Goal: Transaction & Acquisition: Book appointment/travel/reservation

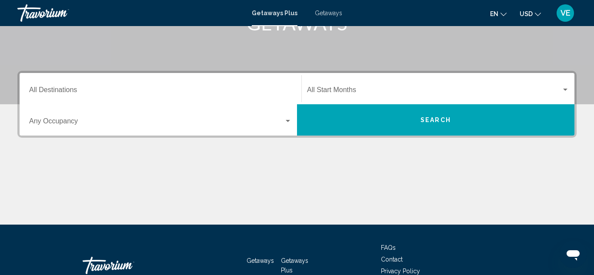
scroll to position [174, 0]
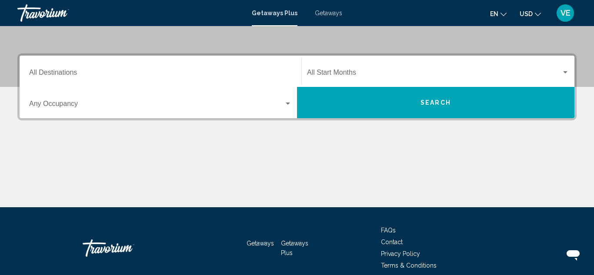
click at [285, 78] on div "Destination All Destinations" at bounding box center [160, 71] width 262 height 27
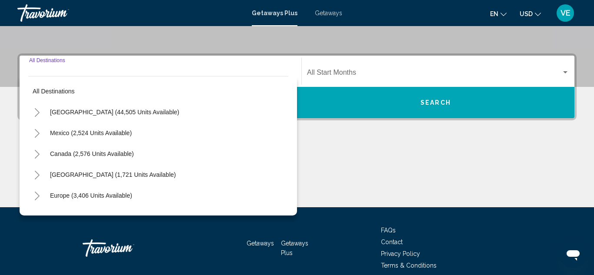
scroll to position [199, 0]
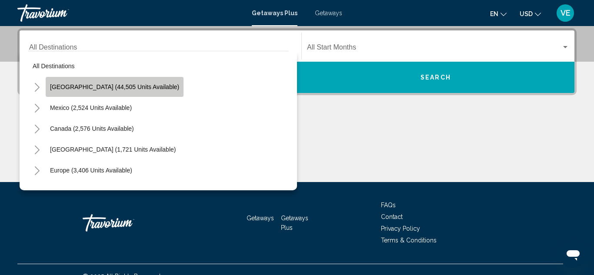
click at [136, 85] on span "[GEOGRAPHIC_DATA] (44,505 units available)" at bounding box center [114, 86] width 129 height 7
type input "**********"
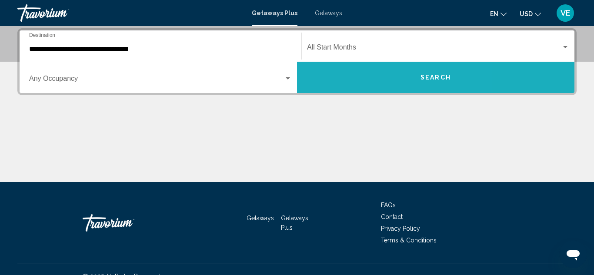
click at [368, 70] on button "Search" at bounding box center [435, 77] width 277 height 31
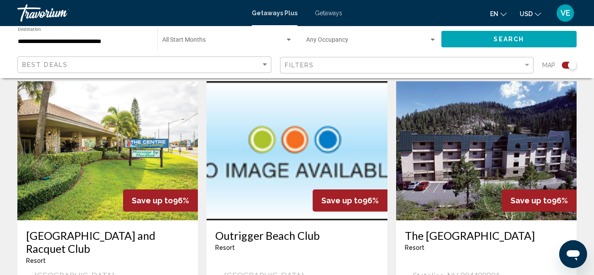
scroll to position [1269, 0]
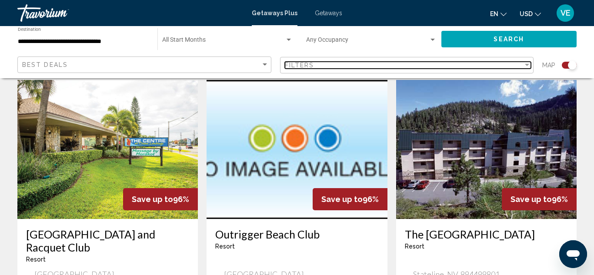
click at [528, 66] on div "Filter" at bounding box center [527, 65] width 8 height 7
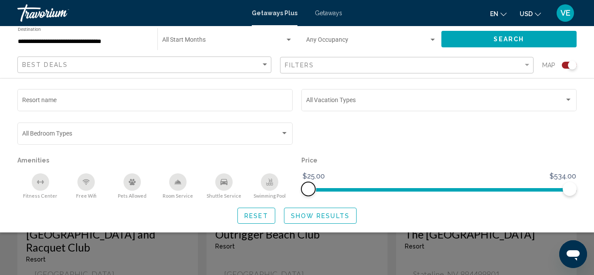
click at [310, 192] on span "Search widget" at bounding box center [308, 189] width 14 height 14
click at [274, 185] on div "Swimming Pool" at bounding box center [269, 181] width 17 height 17
click at [228, 182] on div "Shuttle Service" at bounding box center [223, 181] width 17 height 17
click at [88, 182] on icon "Free Wifi" at bounding box center [86, 182] width 5 height 2
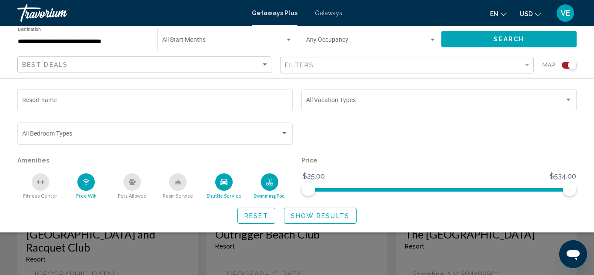
click at [46, 178] on div "Fitness Center" at bounding box center [40, 181] width 17 height 17
click at [302, 219] on span "Show Results" at bounding box center [320, 215] width 59 height 7
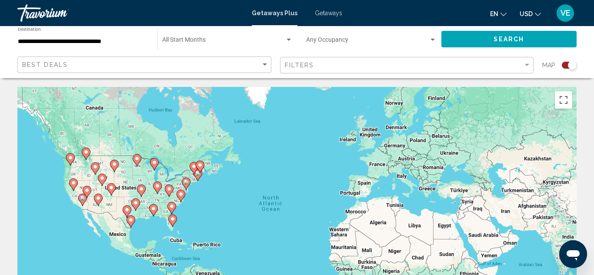
click at [332, 18] on div "Getaways Plus Getaways en English Español Français Italiano Português русский U…" at bounding box center [297, 13] width 594 height 18
click at [332, 13] on span "Getaways" at bounding box center [328, 13] width 27 height 7
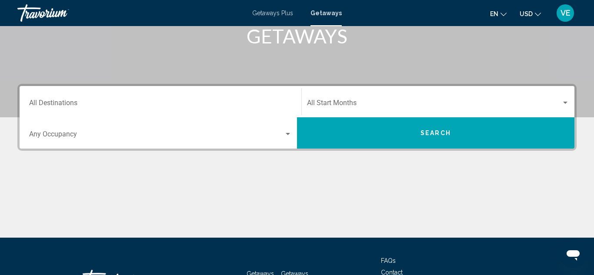
scroll to position [143, 0]
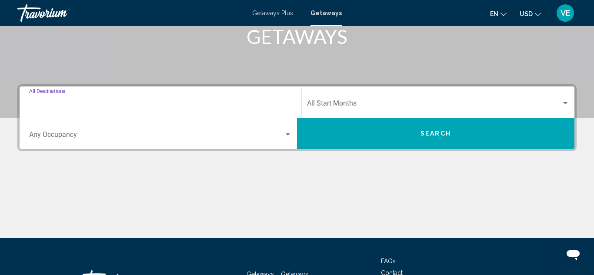
click at [221, 104] on input "Destination All Destinations" at bounding box center [160, 105] width 262 height 8
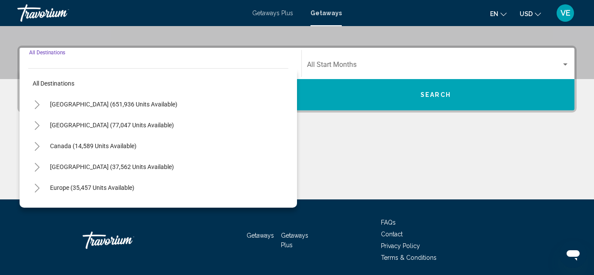
scroll to position [199, 0]
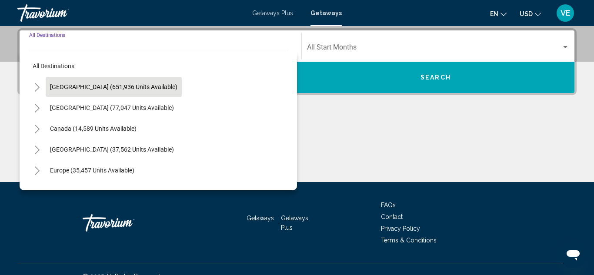
click at [153, 88] on span "[GEOGRAPHIC_DATA] (651,936 units available)" at bounding box center [113, 86] width 127 height 7
type input "**********"
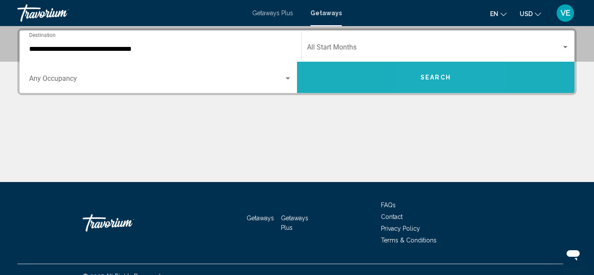
click at [430, 76] on span "Search" at bounding box center [435, 77] width 30 height 7
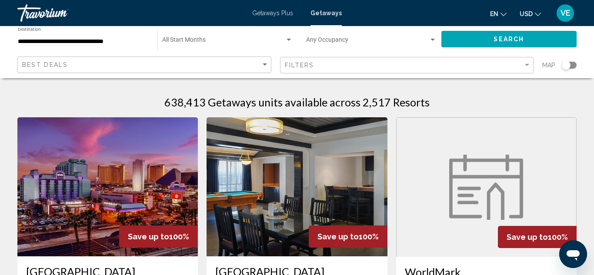
click at [145, 42] on input "**********" at bounding box center [83, 41] width 131 height 7
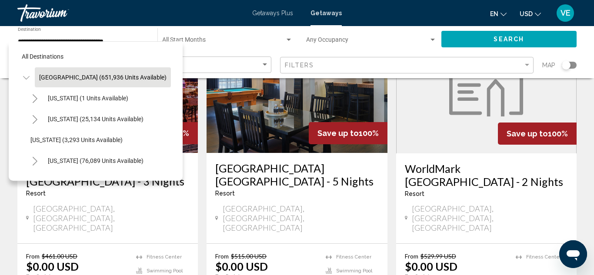
scroll to position [104, 0]
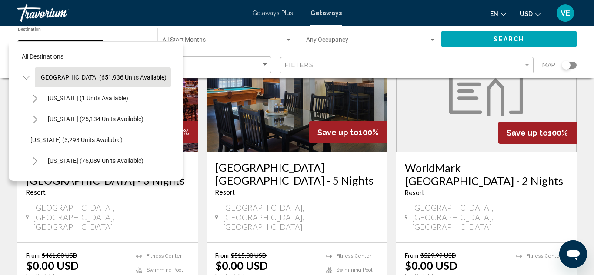
click at [165, 165] on div "[US_STATE] (76,089 units available)" at bounding box center [100, 160] width 148 height 21
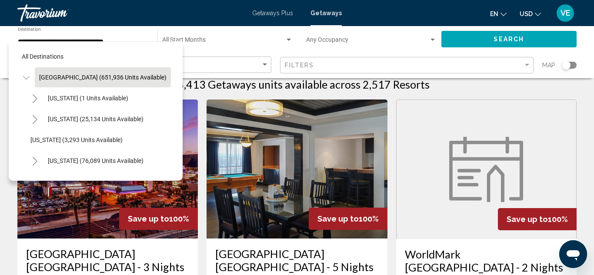
scroll to position [0, 0]
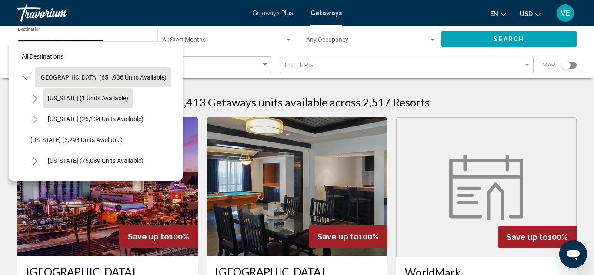
click at [52, 95] on span "[US_STATE] (1 units available)" at bounding box center [88, 98] width 80 height 7
type input "**********"
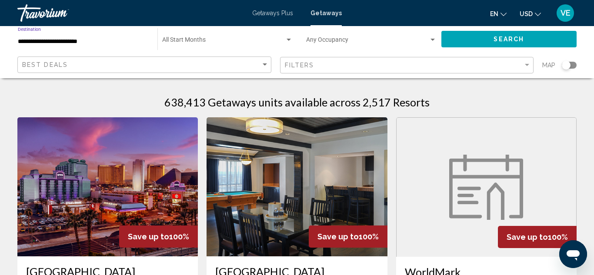
click at [474, 43] on button "Search" at bounding box center [509, 39] width 136 height 16
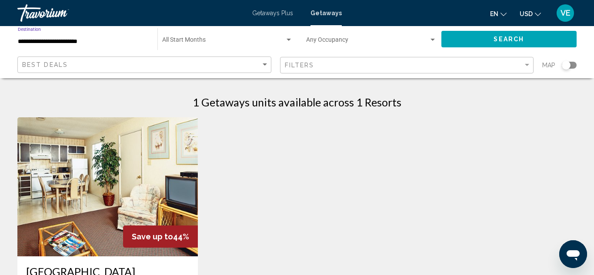
click at [106, 41] on input "**********" at bounding box center [83, 41] width 131 height 7
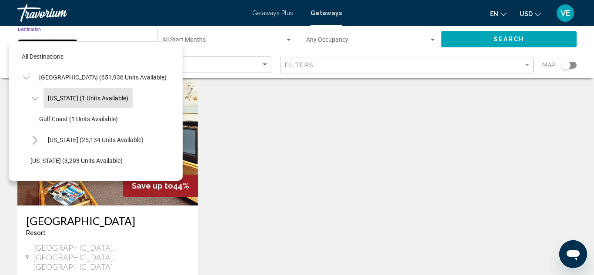
scroll to position [52, 0]
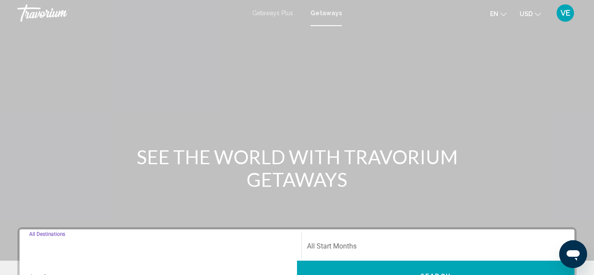
click at [225, 246] on input "Destination All Destinations" at bounding box center [160, 248] width 262 height 8
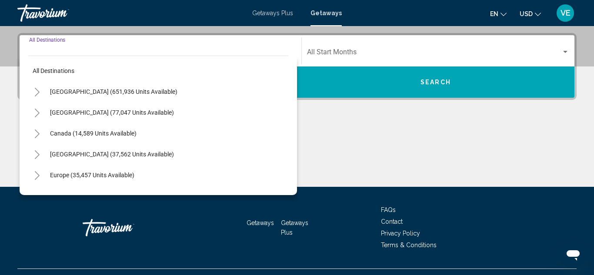
scroll to position [199, 0]
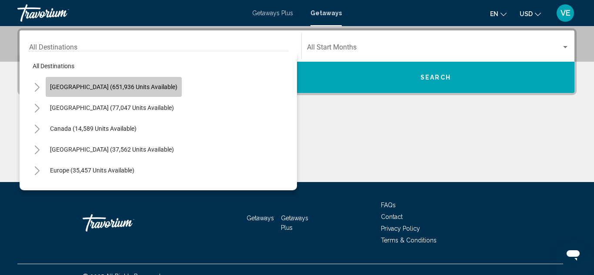
click at [149, 79] on button "[GEOGRAPHIC_DATA] (651,936 units available)" at bounding box center [114, 87] width 136 height 20
type input "**********"
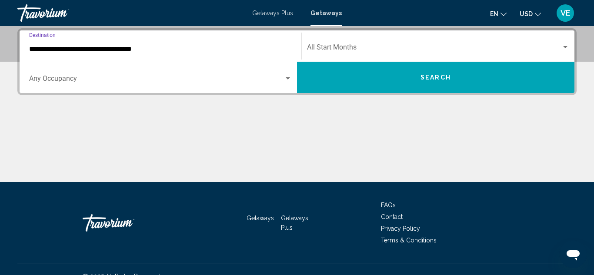
click at [167, 51] on input "**********" at bounding box center [160, 49] width 262 height 8
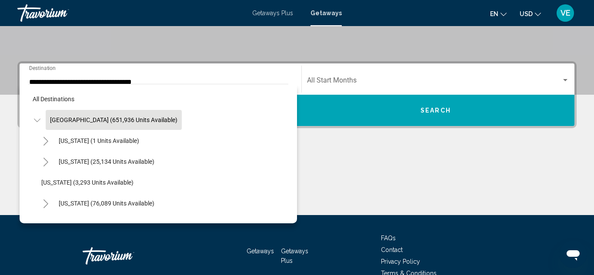
scroll to position [183, 0]
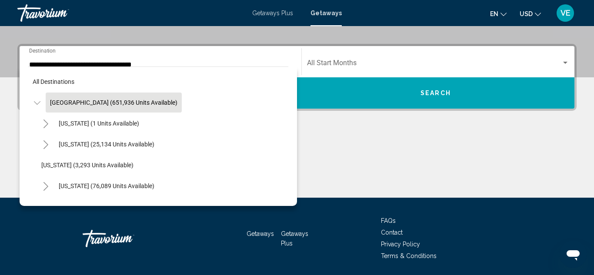
click at [282, 119] on div "[US_STATE] (1 units available)" at bounding box center [162, 123] width 251 height 21
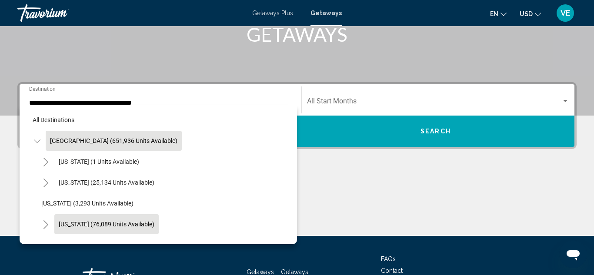
scroll to position [126, 0]
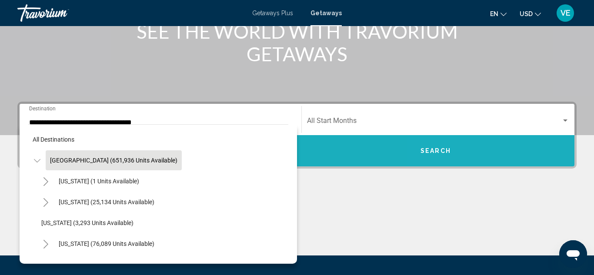
click at [470, 152] on button "Search" at bounding box center [435, 150] width 277 height 31
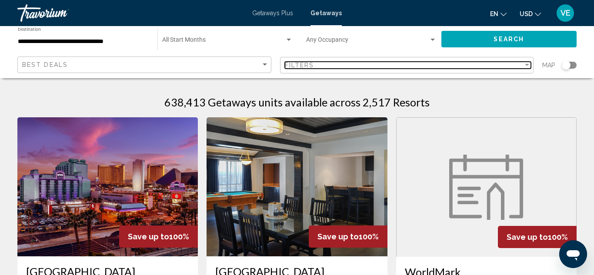
click at [530, 62] on div "Filter" at bounding box center [527, 65] width 8 height 7
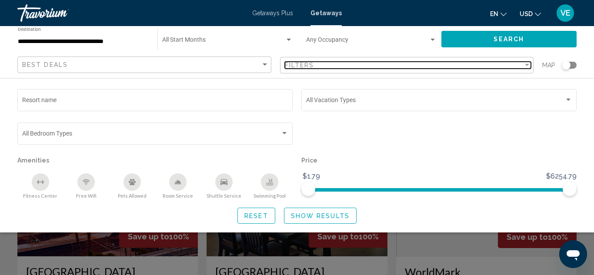
click at [523, 62] on div "Filter" at bounding box center [527, 65] width 8 height 7
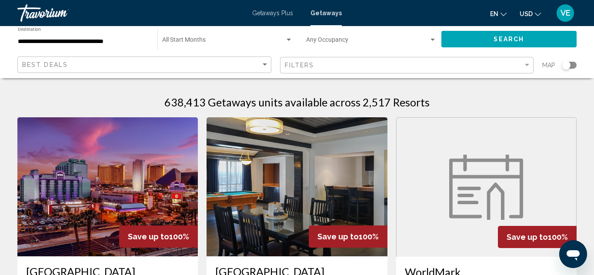
click at [548, 64] on span "Map" at bounding box center [548, 65] width 13 height 12
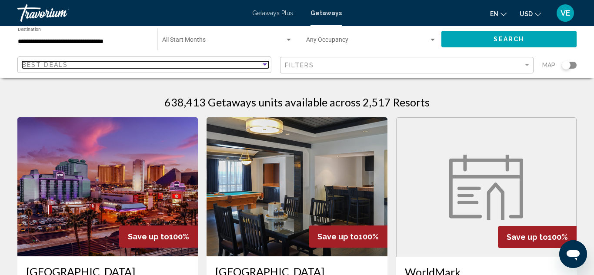
click at [264, 65] on div "Sort by" at bounding box center [264, 64] width 4 height 2
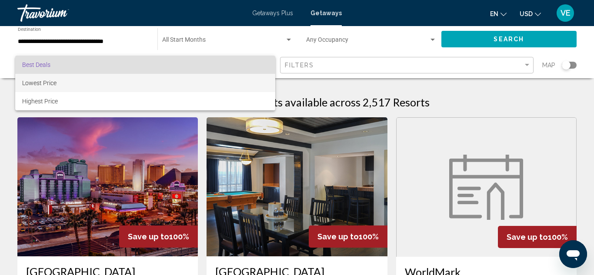
click at [538, 84] on div at bounding box center [297, 137] width 594 height 275
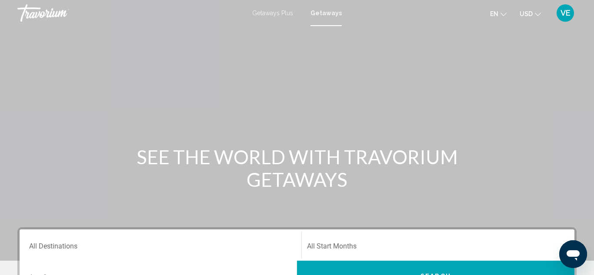
click at [264, 233] on div "Destination All Destinations" at bounding box center [160, 245] width 262 height 27
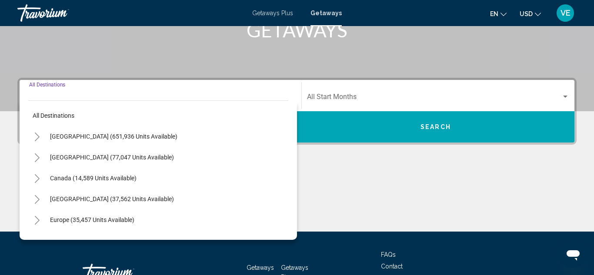
scroll to position [199, 0]
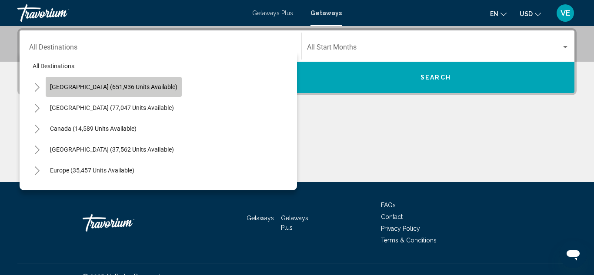
click at [129, 92] on button "[GEOGRAPHIC_DATA] (651,936 units available)" at bounding box center [114, 87] width 136 height 20
type input "**********"
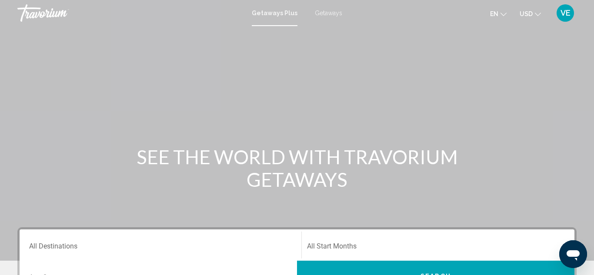
click at [322, 13] on span "Getaways" at bounding box center [328, 13] width 27 height 7
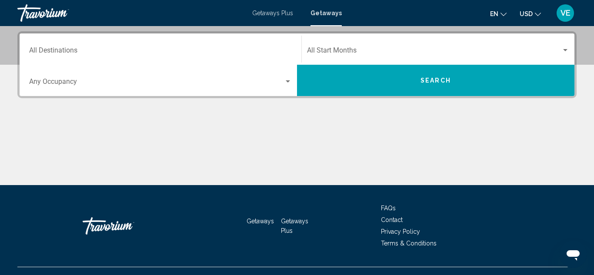
scroll to position [212, 0]
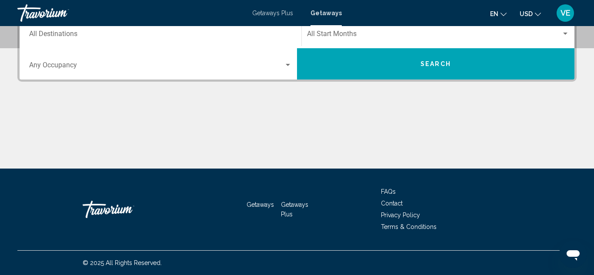
click at [311, 59] on button "Search" at bounding box center [435, 63] width 277 height 31
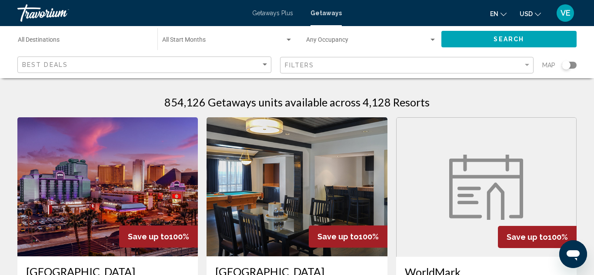
click at [74, 36] on div "Destination All Destinations" at bounding box center [83, 39] width 131 height 24
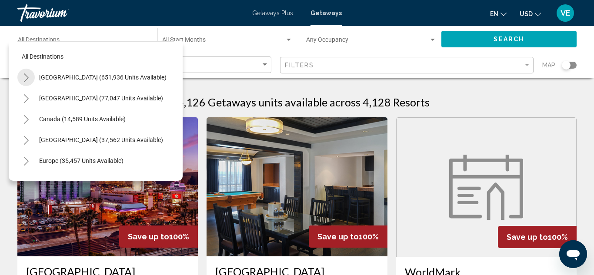
click at [29, 76] on icon "Toggle United States (651,936 units available)" at bounding box center [26, 77] width 7 height 9
click at [29, 76] on icon "Toggle United States (651,936 units available)" at bounding box center [26, 77] width 7 height 3
click at [29, 76] on icon "Toggle United States (651,936 units available)" at bounding box center [26, 77] width 7 height 9
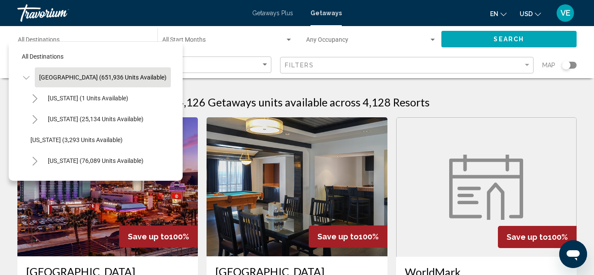
click at [144, 77] on button "[GEOGRAPHIC_DATA] (651,936 units available)" at bounding box center [103, 77] width 136 height 20
type input "**********"
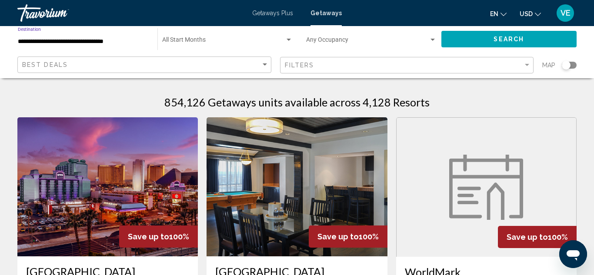
click at [122, 45] on div "**********" at bounding box center [83, 39] width 131 height 24
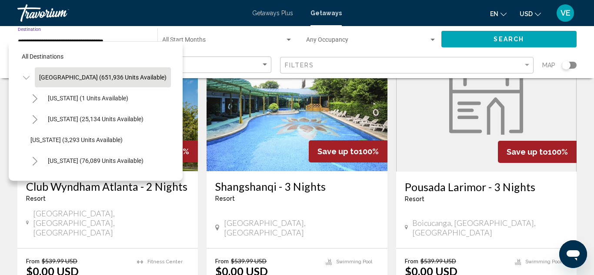
scroll to position [1078, 0]
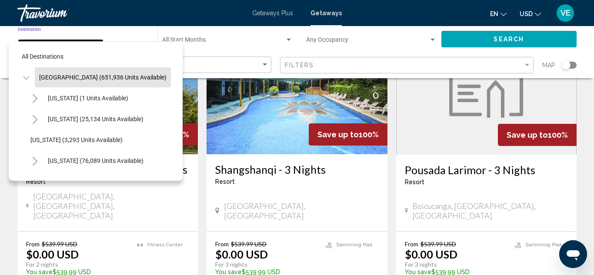
click at [584, 46] on div "Search" at bounding box center [513, 39] width 144 height 26
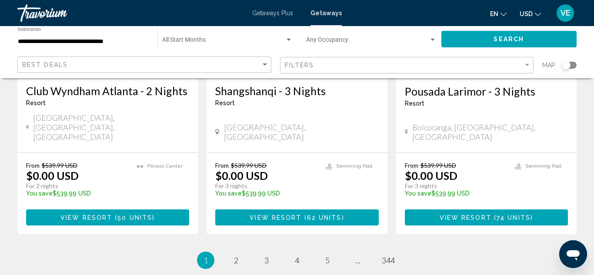
scroll to position [1182, 0]
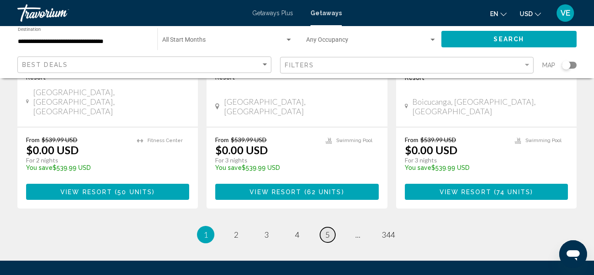
click at [325, 230] on span "5" at bounding box center [327, 235] width 4 height 10
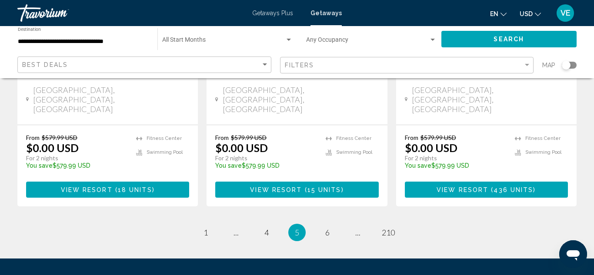
scroll to position [1220, 0]
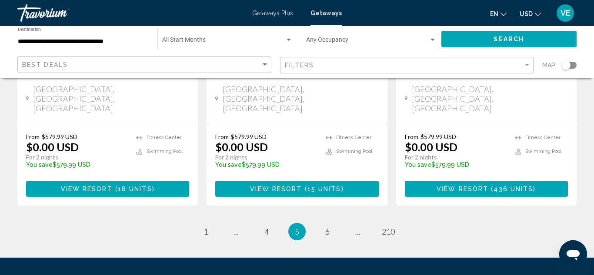
click at [568, 66] on div "Search widget" at bounding box center [565, 65] width 9 height 9
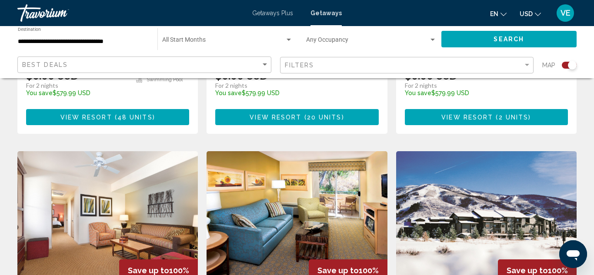
scroll to position [1489, 0]
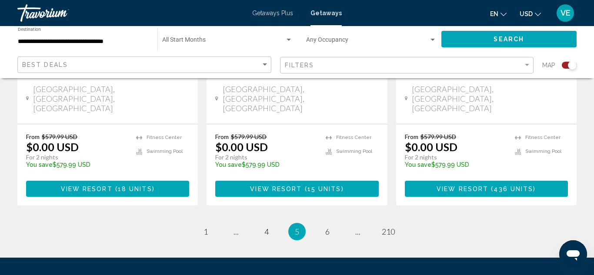
click at [568, 66] on div "Search widget" at bounding box center [571, 65] width 9 height 9
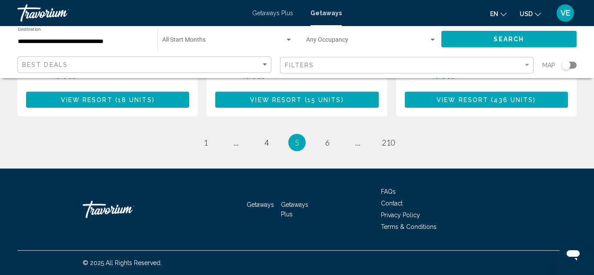
scroll to position [1220, 0]
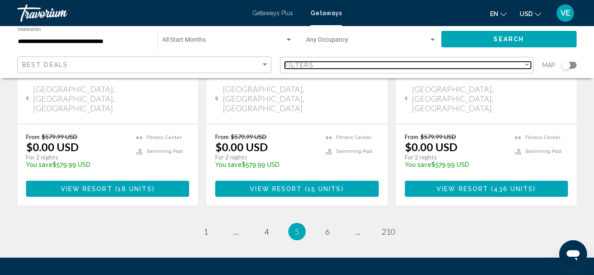
click at [526, 64] on div "Filter" at bounding box center [526, 65] width 4 height 2
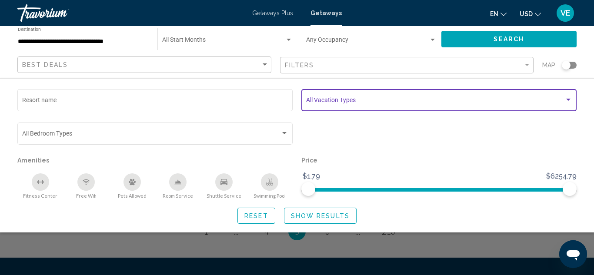
click at [569, 97] on div "Search widget" at bounding box center [568, 99] width 8 height 7
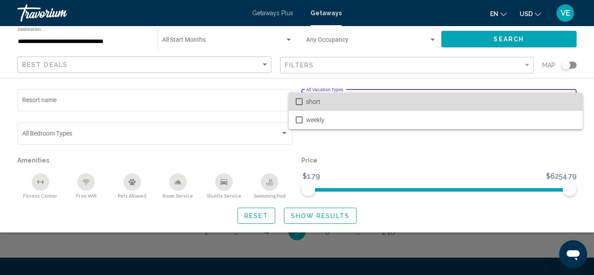
click at [302, 102] on mat-option "short" at bounding box center [436, 102] width 294 height 18
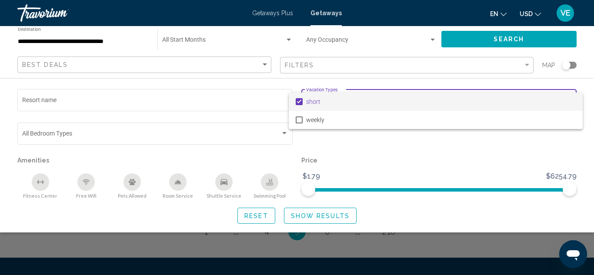
click at [289, 213] on div at bounding box center [297, 137] width 594 height 275
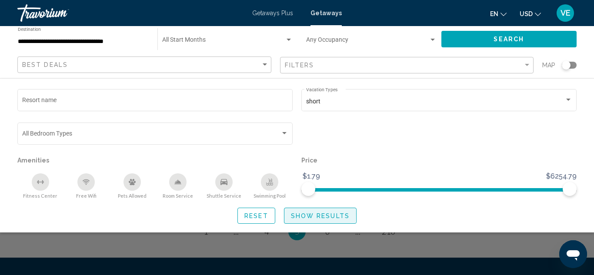
click at [289, 213] on button "Show Results" at bounding box center [320, 216] width 73 height 16
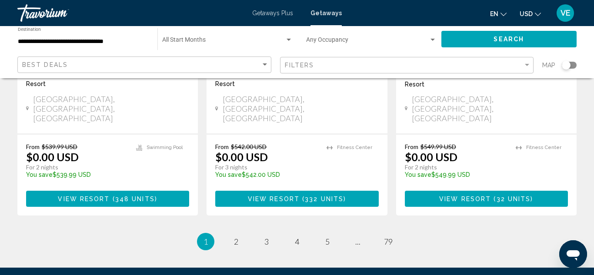
scroll to position [1221, 0]
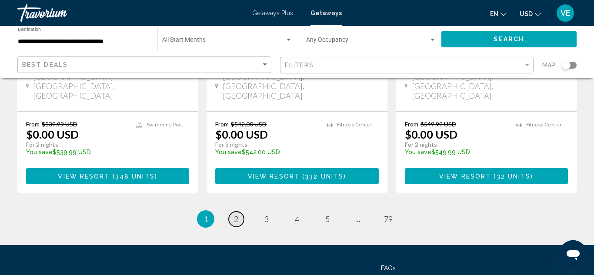
click at [236, 214] on span "2" at bounding box center [236, 219] width 4 height 10
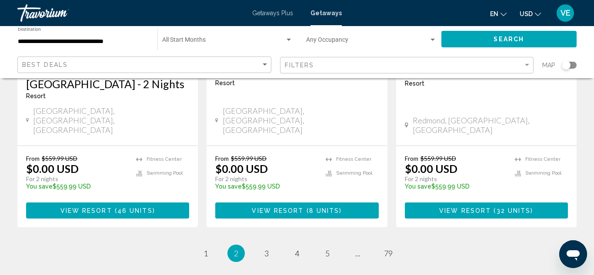
scroll to position [1199, 0]
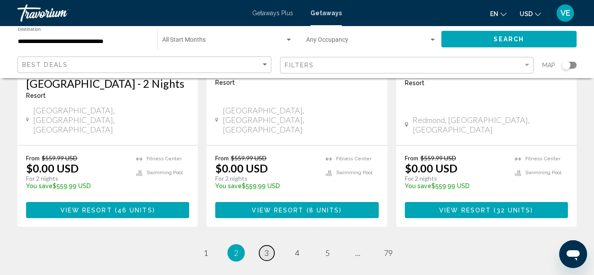
click at [270, 245] on link "page 3" at bounding box center [266, 252] width 15 height 15
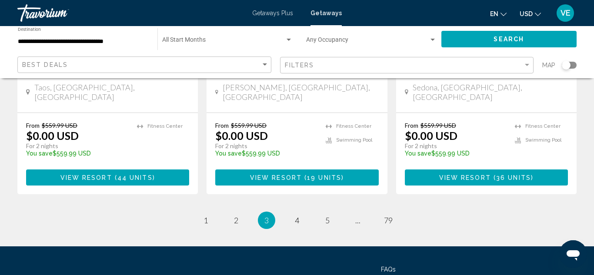
scroll to position [1207, 0]
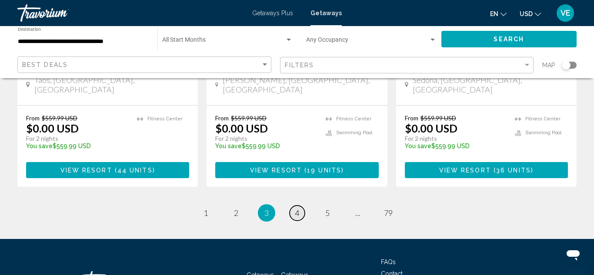
click at [298, 208] on span "4" at bounding box center [297, 213] width 4 height 10
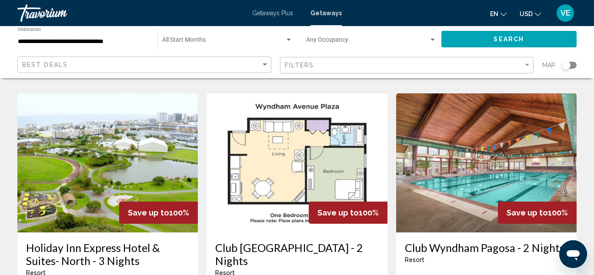
scroll to position [382, 0]
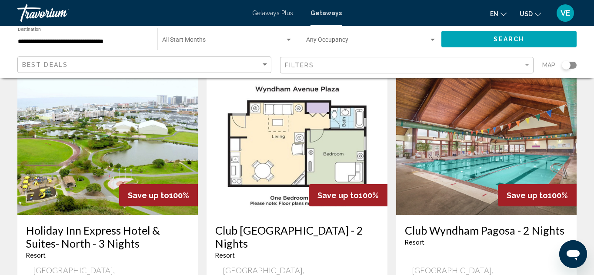
click at [106, 170] on img "Main content" at bounding box center [107, 145] width 180 height 139
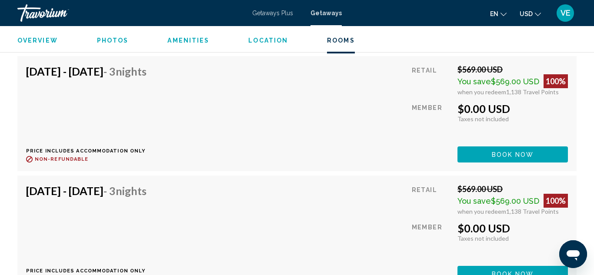
scroll to position [7252, 0]
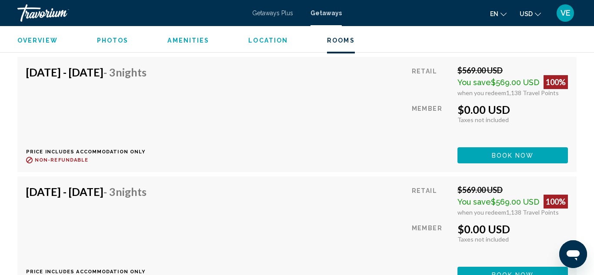
click at [275, 38] on span "Location" at bounding box center [268, 40] width 40 height 7
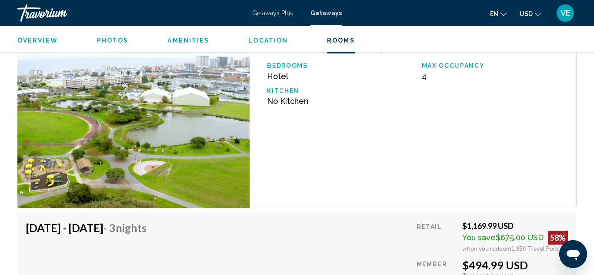
scroll to position [1003, 0]
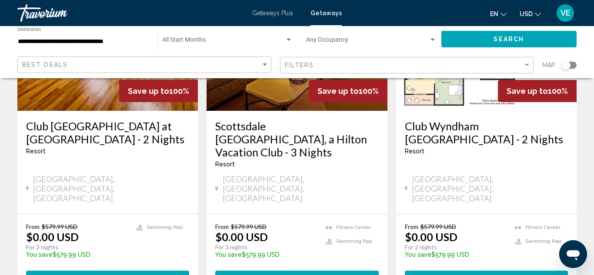
scroll to position [1164, 0]
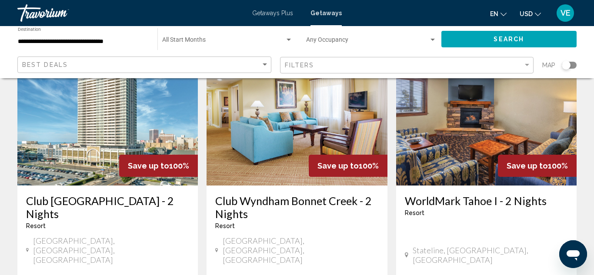
scroll to position [1095, 0]
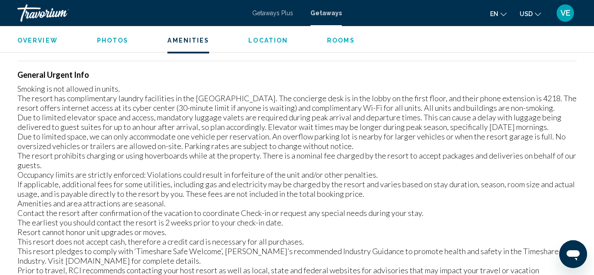
scroll to position [1190, 0]
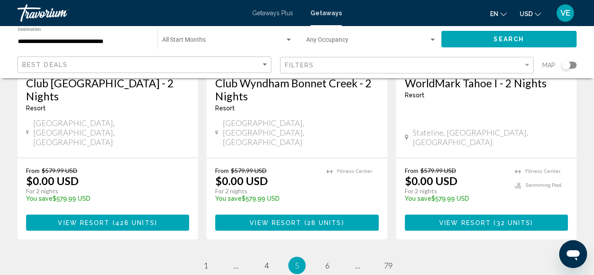
scroll to position [1217, 0]
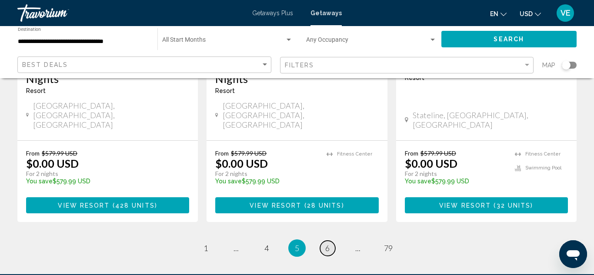
click at [327, 243] on span "6" at bounding box center [327, 248] width 4 height 10
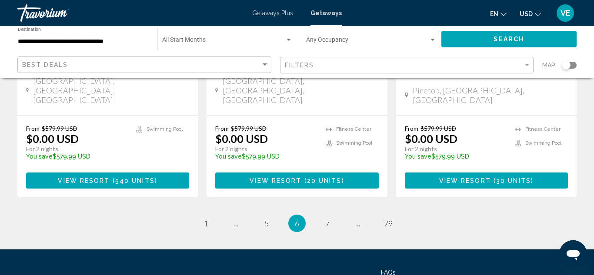
scroll to position [1220, 0]
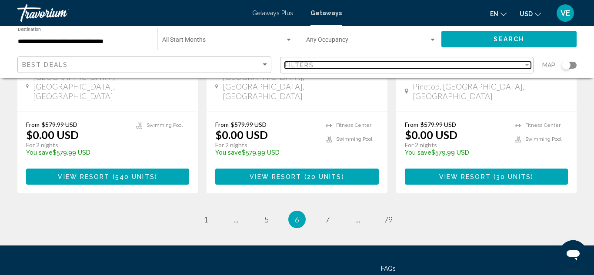
click at [526, 66] on div "Filter" at bounding box center [526, 65] width 4 height 2
